Goal: Task Accomplishment & Management: Manage account settings

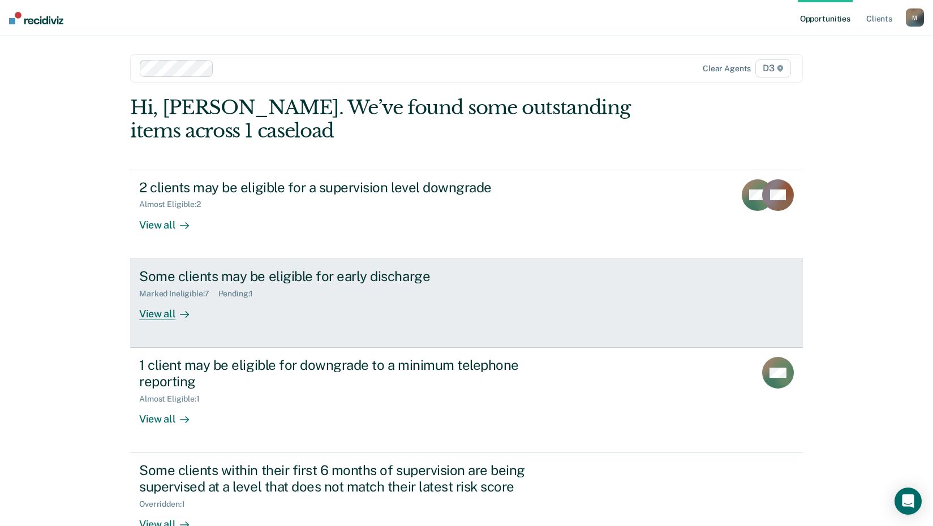
scroll to position [32, 0]
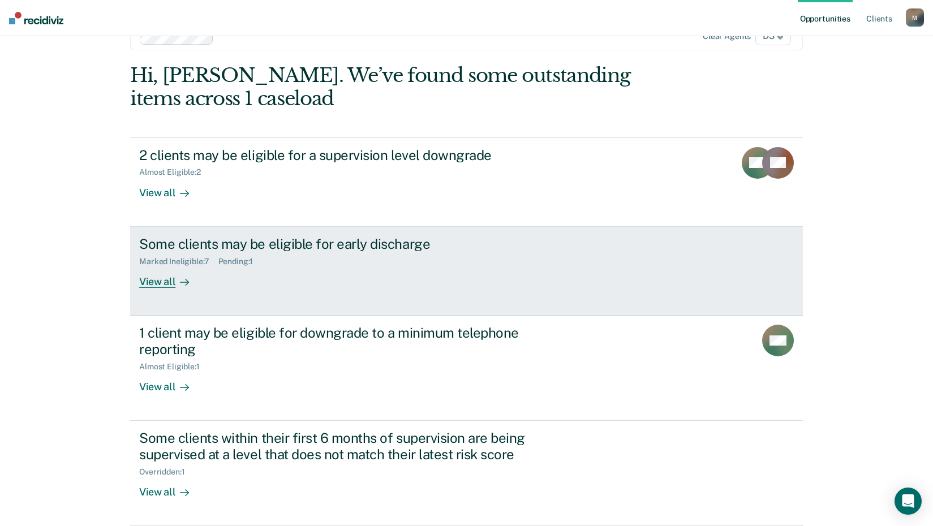
click at [160, 282] on div "View all" at bounding box center [170, 277] width 63 height 22
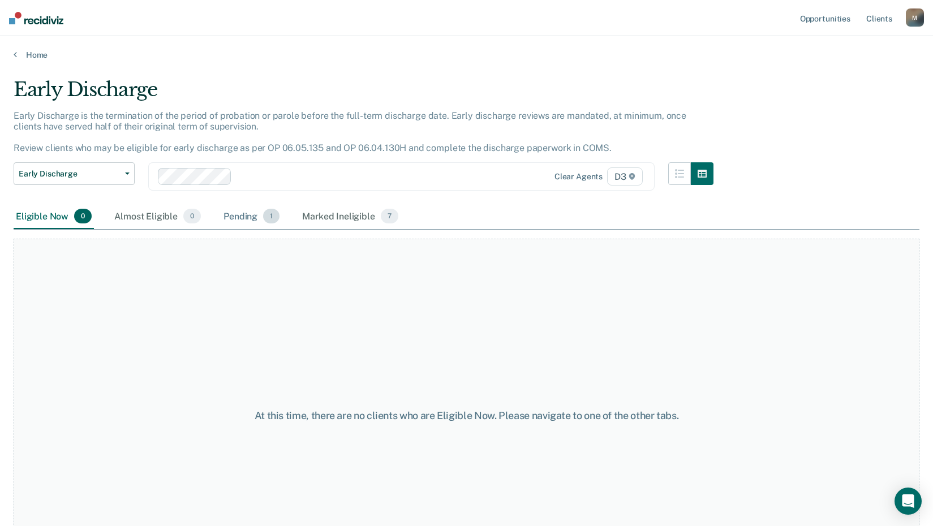
click at [242, 218] on div "Pending 1" at bounding box center [251, 216] width 61 height 25
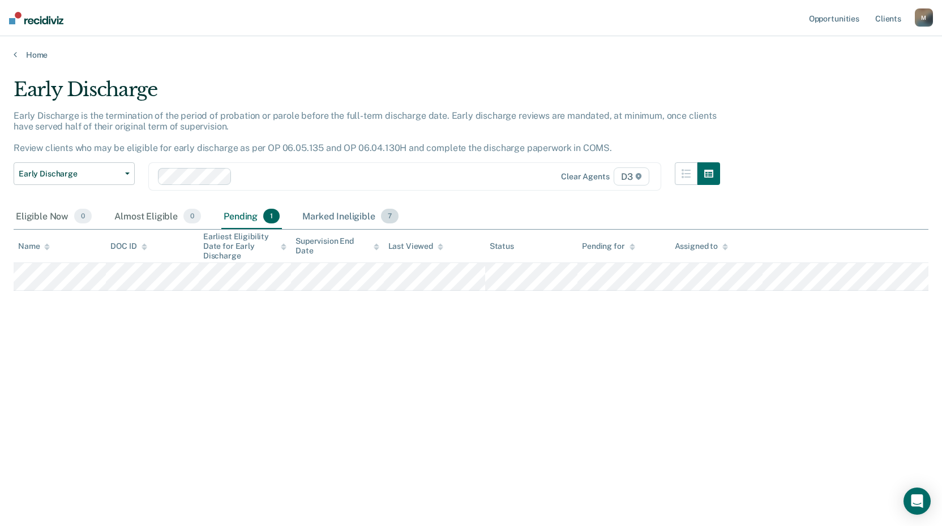
click at [353, 214] on div "Marked Ineligible 7" at bounding box center [350, 216] width 101 height 25
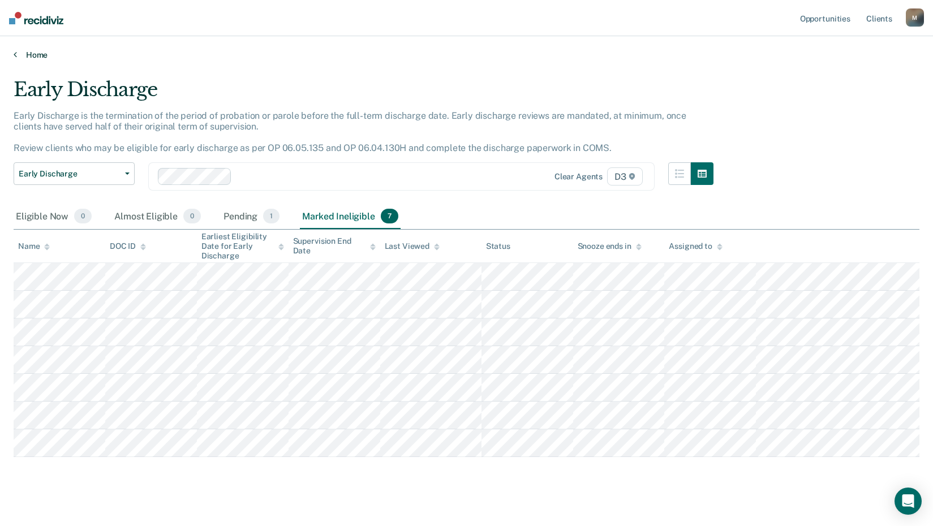
click at [24, 54] on link "Home" at bounding box center [467, 55] width 906 height 10
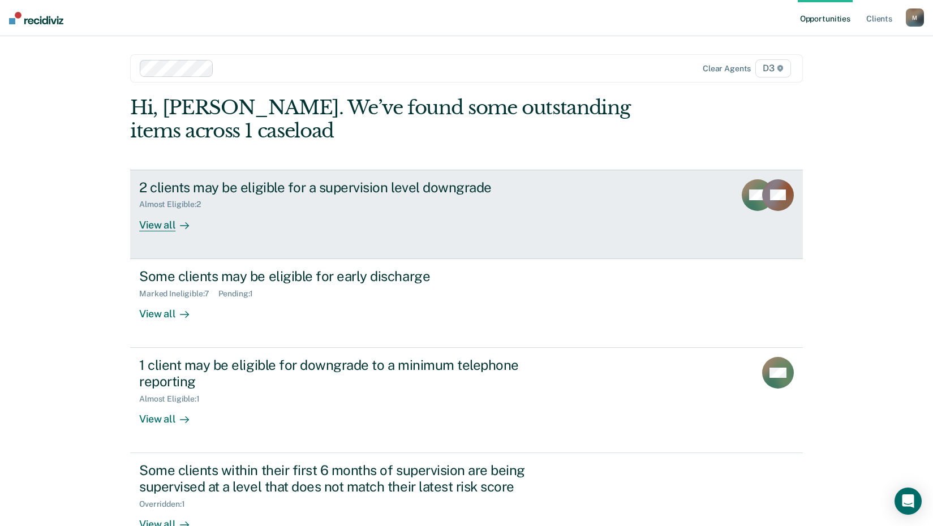
click at [154, 229] on div "View all" at bounding box center [170, 220] width 63 height 22
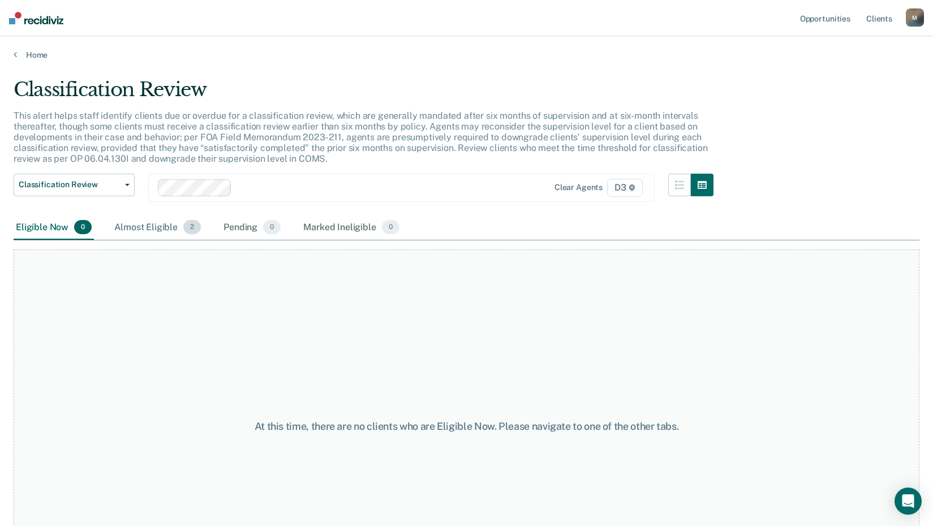
click at [153, 226] on div "Almost Eligible 2" at bounding box center [157, 228] width 91 height 25
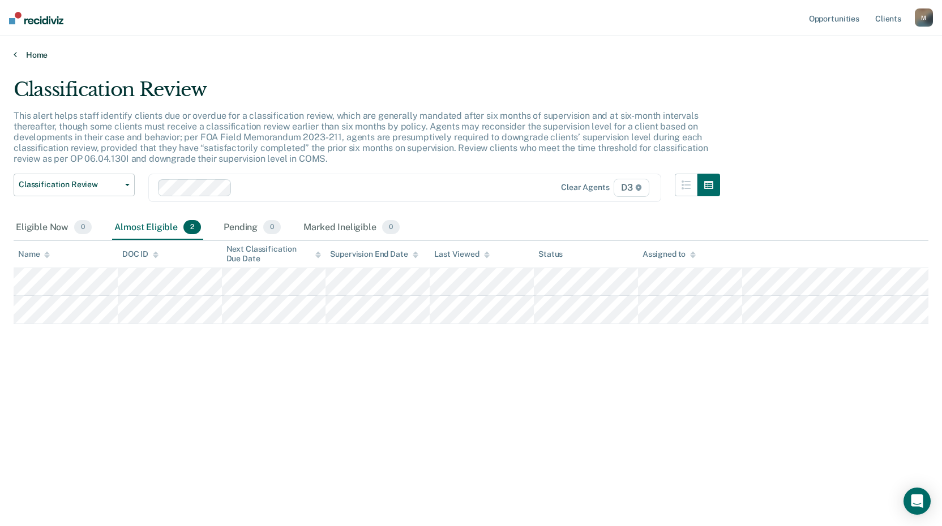
click at [36, 53] on link "Home" at bounding box center [471, 55] width 915 height 10
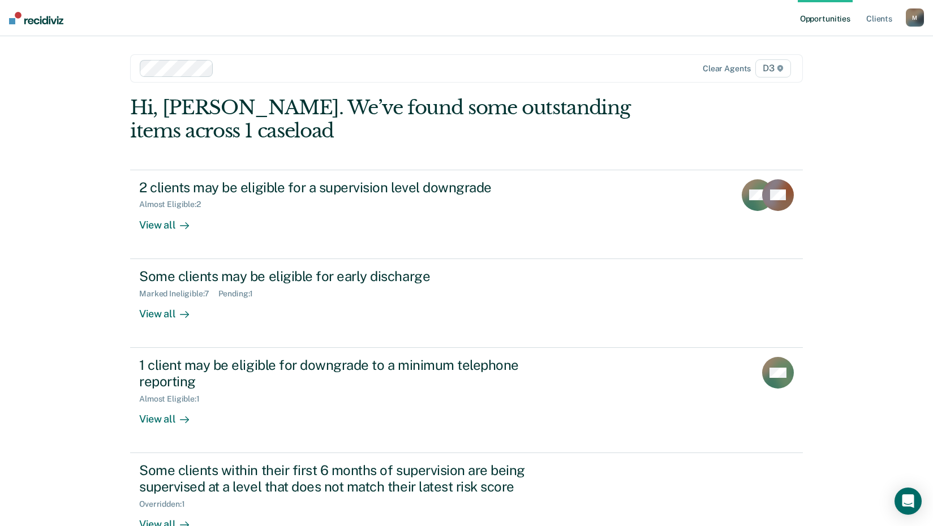
click at [910, 16] on div "M" at bounding box center [915, 17] width 18 height 18
click at [839, 76] on link "Log Out" at bounding box center [869, 75] width 91 height 10
